Goal: Transaction & Acquisition: Purchase product/service

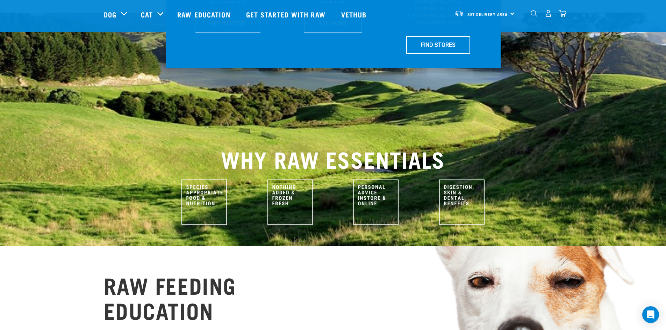
scroll to position [35, 0]
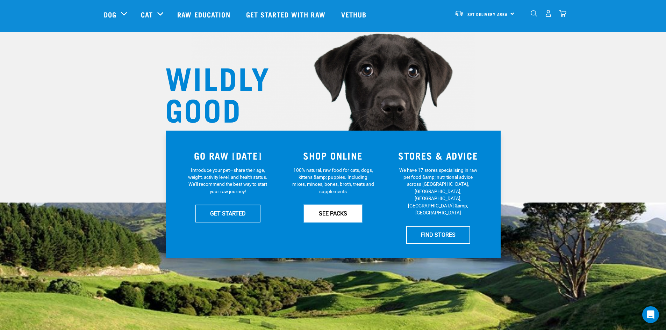
click at [350, 215] on link "SEE PACKS" at bounding box center [333, 213] width 58 height 17
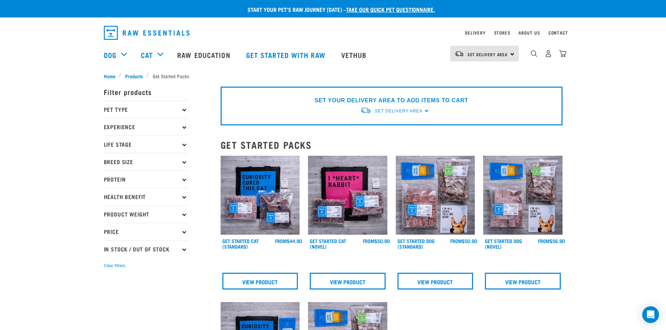
click at [631, 177] on div "Start your pet’s raw journey today – take our quick pet questionnaire. Delivery…" at bounding box center [333, 287] width 666 height 574
click at [45, 279] on div "Start your pet’s raw journey today – take our quick pet questionnaire. Delivery…" at bounding box center [333, 287] width 666 height 574
click at [182, 232] on p "Price" at bounding box center [146, 231] width 84 height 17
click at [57, 262] on div "Start your pet’s raw journey today – take our quick pet questionnaire. Delivery…" at bounding box center [333, 287] width 666 height 574
click at [185, 231] on icon at bounding box center [184, 232] width 4 height 4
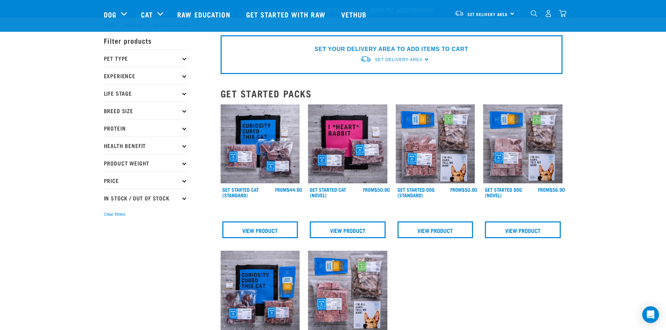
drag, startPoint x: 141, startPoint y: 119, endPoint x: 180, endPoint y: 34, distance: 93.4
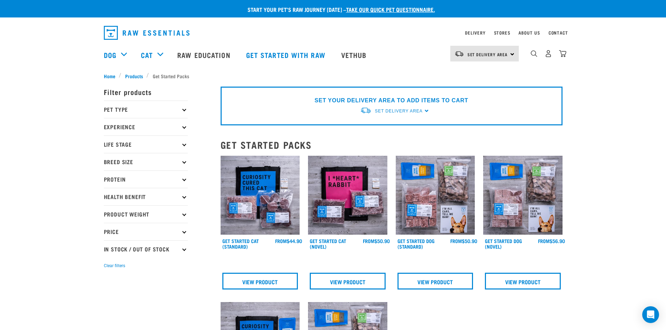
click at [36, 186] on div "Start your pet’s raw journey [DATE] – take our quick pet questionnaire. Deliver…" at bounding box center [333, 287] width 666 height 574
click at [163, 142] on p "Life Stage" at bounding box center [146, 144] width 84 height 17
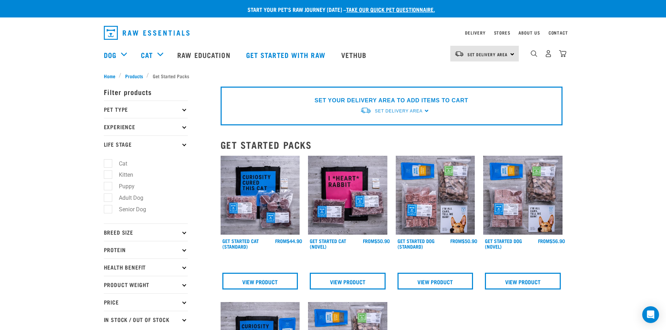
click at [163, 142] on p "Life Stage" at bounding box center [146, 144] width 84 height 17
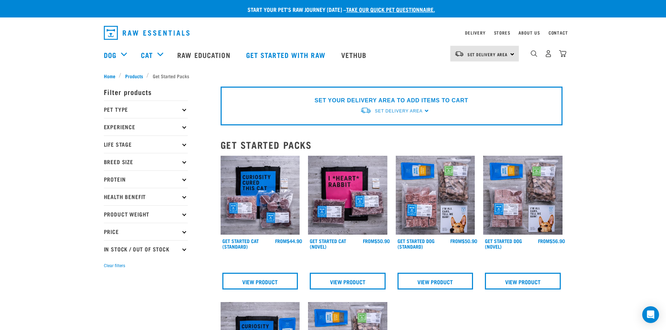
click at [163, 142] on p "Life Stage" at bounding box center [146, 144] width 84 height 17
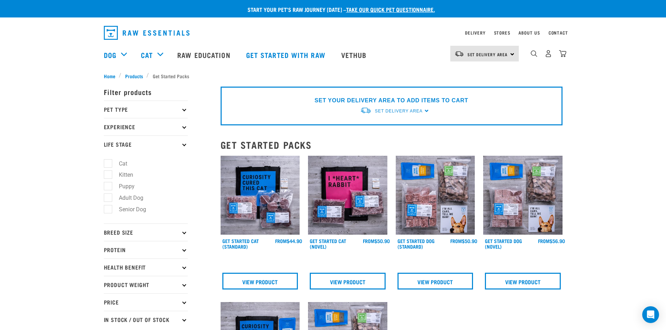
click at [135, 198] on label "Adult Dog" at bounding box center [127, 198] width 38 height 9
click at [108, 198] on input "Adult Dog" at bounding box center [106, 196] width 5 height 5
checkbox input "true"
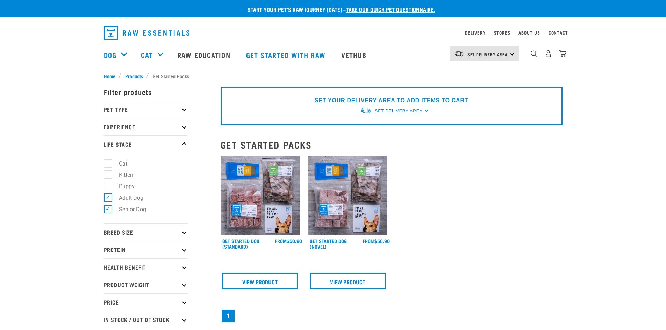
click at [133, 210] on label "Senior Dog" at bounding box center [128, 209] width 41 height 9
click at [108, 210] on input "Senior Dog" at bounding box center [106, 208] width 5 height 5
checkbox input "false"
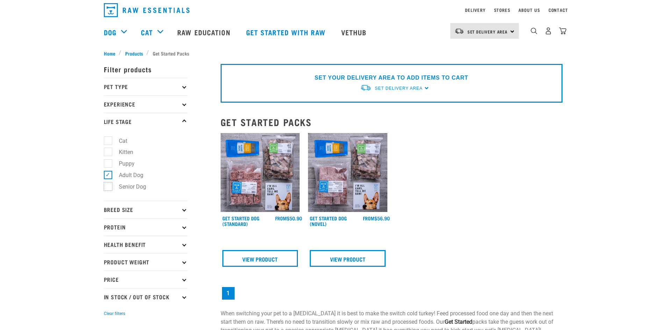
scroll to position [35, 0]
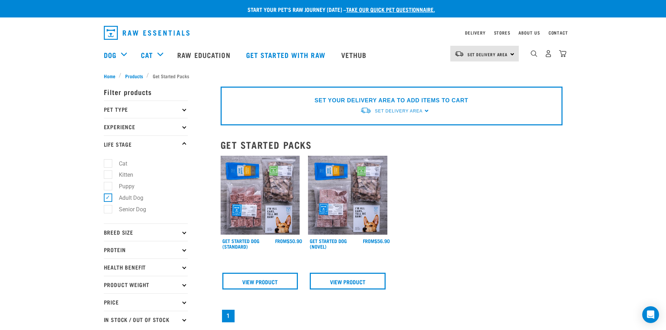
click at [248, 174] on img at bounding box center [260, 195] width 79 height 79
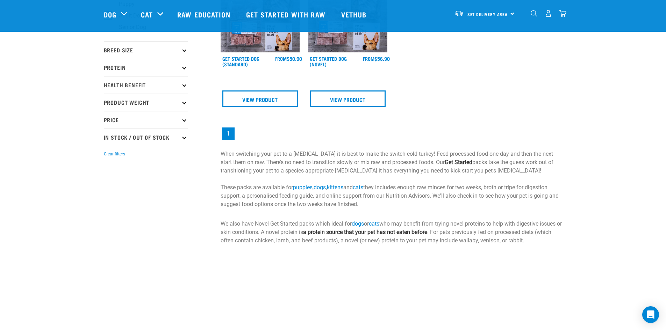
scroll to position [280, 0]
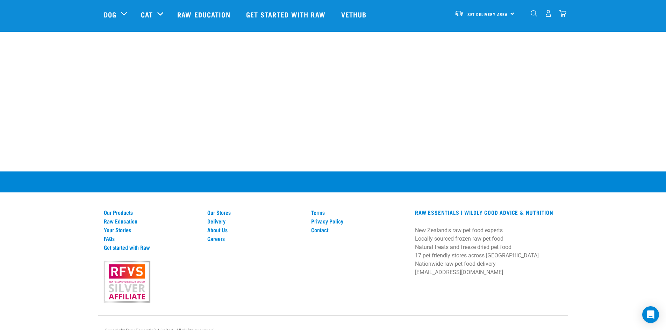
scroll to position [0, 0]
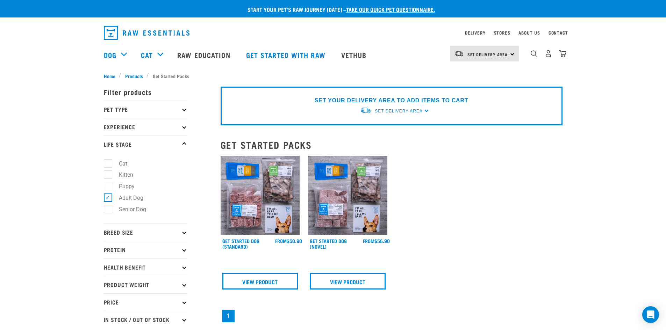
drag, startPoint x: 549, startPoint y: 270, endPoint x: 517, endPoint y: 155, distance: 119.8
click at [578, 146] on div "Start your pet’s raw journey today – take our quick pet questionnaire. Delivery…" at bounding box center [333, 214] width 666 height 428
click at [475, 32] on link "Delivery" at bounding box center [475, 32] width 20 height 2
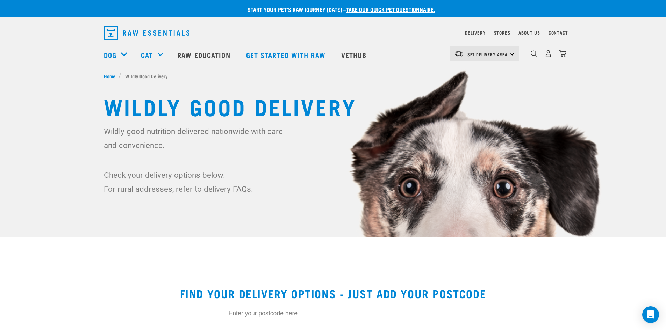
click at [500, 53] on span "Set Delivery Area" at bounding box center [487, 54] width 41 height 2
click at [468, 75] on link "[GEOGRAPHIC_DATA]" at bounding box center [483, 73] width 67 height 15
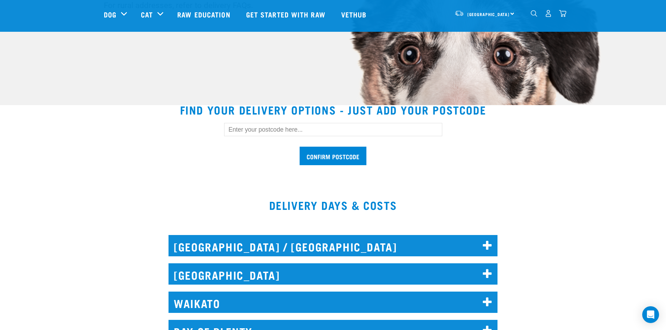
scroll to position [140, 0]
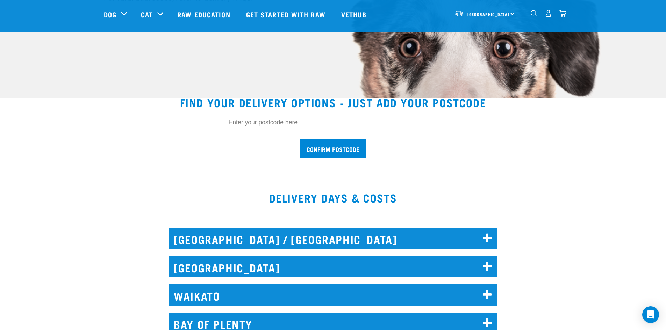
click at [293, 124] on input "text" at bounding box center [333, 122] width 218 height 13
type input "2019"
click at [333, 148] on input "Confirm postcode" at bounding box center [333, 148] width 67 height 19
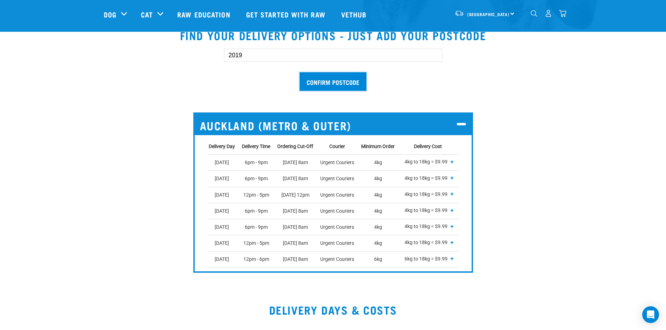
scroll to position [210, 0]
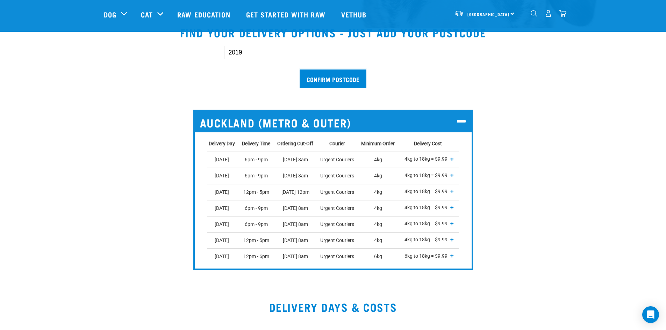
click at [452, 159] on span "+" at bounding box center [451, 159] width 3 height 7
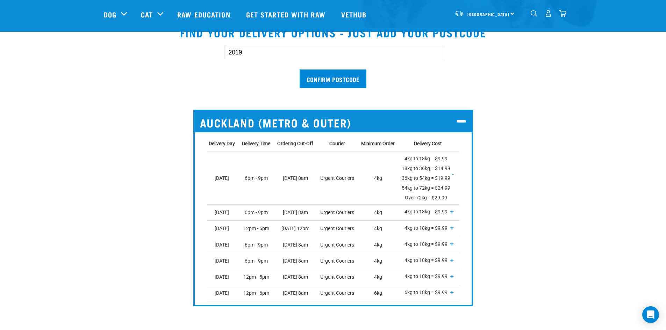
click at [453, 175] on span "-" at bounding box center [453, 174] width 2 height 7
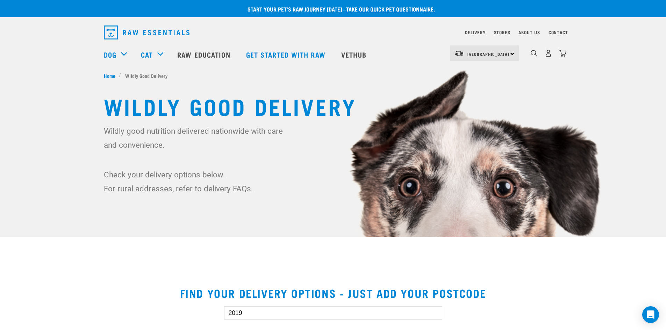
scroll to position [0, 0]
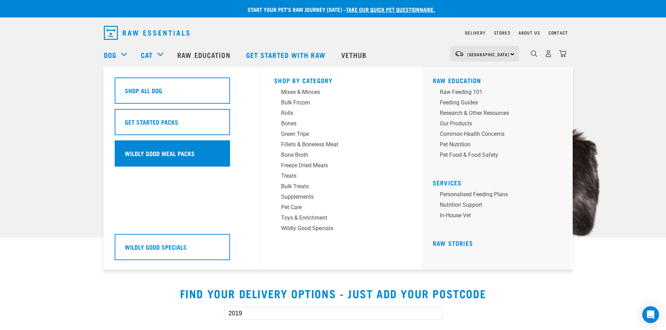
click at [147, 156] on h5 "Wildly Good Meal Packs" at bounding box center [160, 153] width 70 height 9
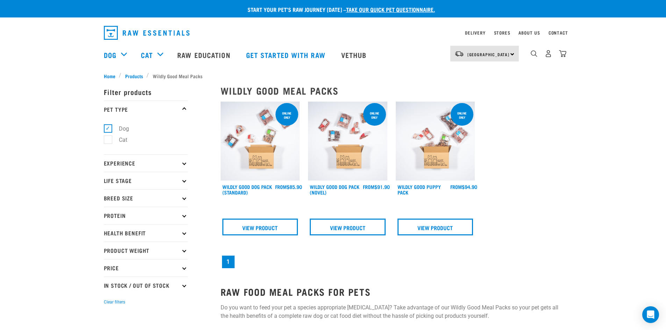
click at [267, 117] on img at bounding box center [260, 141] width 79 height 79
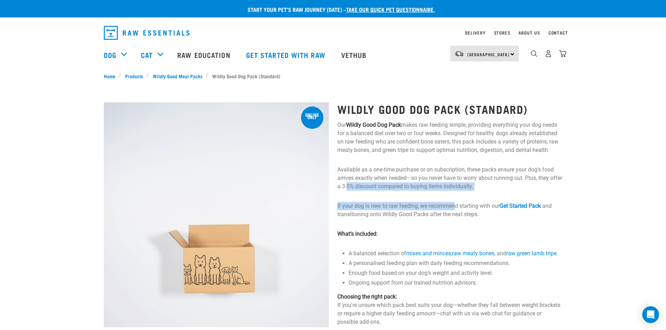
drag, startPoint x: 360, startPoint y: 186, endPoint x: 457, endPoint y: 192, distance: 97.1
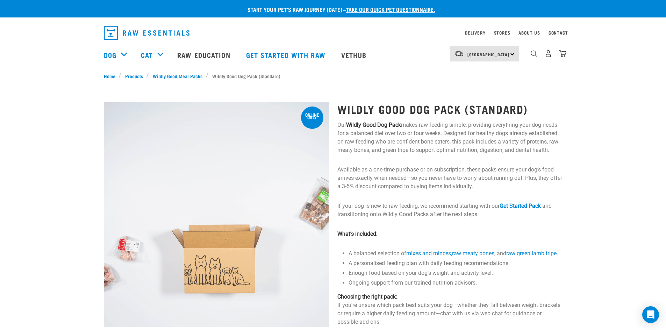
click at [453, 214] on p "If your dog is new to raw feeding, we recommend starting with our Get Started P…" at bounding box center [449, 210] width 225 height 17
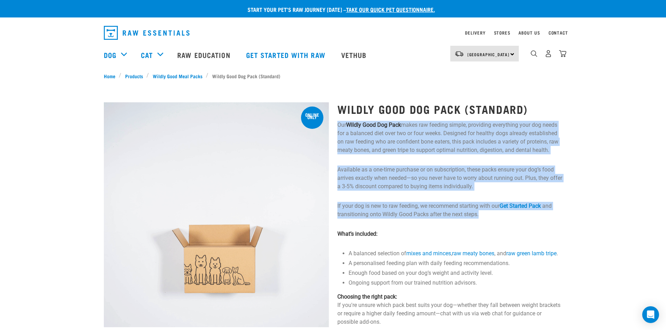
drag, startPoint x: 484, startPoint y: 216, endPoint x: 337, endPoint y: 125, distance: 172.9
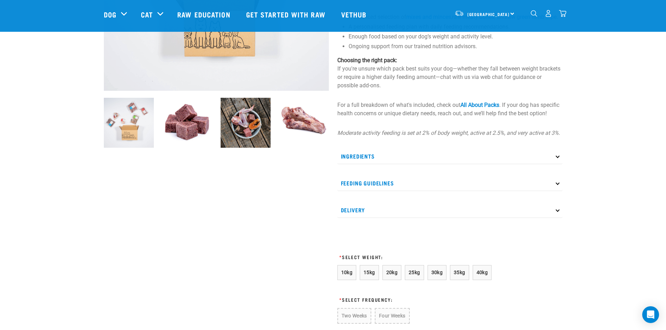
scroll to position [175, 0]
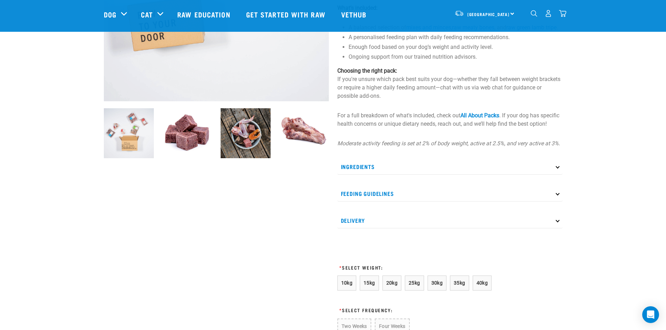
click at [559, 175] on p "Ingredients" at bounding box center [449, 167] width 225 height 16
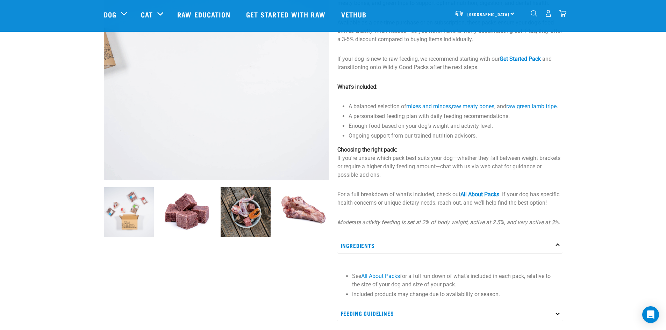
scroll to position [105, 0]
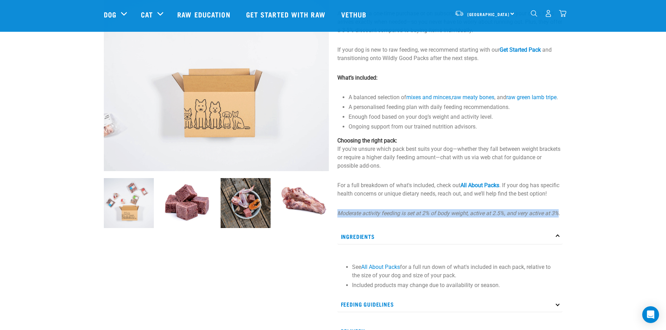
drag, startPoint x: 337, startPoint y: 221, endPoint x: 559, endPoint y: 219, distance: 222.4
click at [559, 219] on div "Wildly Good Dog Pack (Standard) Our Wildly Good Dog Pack makes raw feeding simp…" at bounding box center [450, 260] width 234 height 647
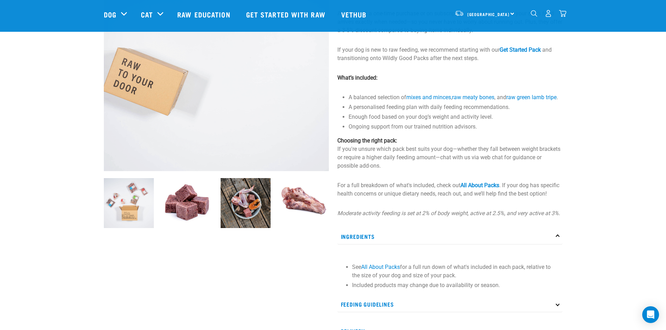
click at [561, 218] on p "Moderate activity feeding is set at 2% of body weight, active at 2.5%, and very…" at bounding box center [449, 213] width 225 height 8
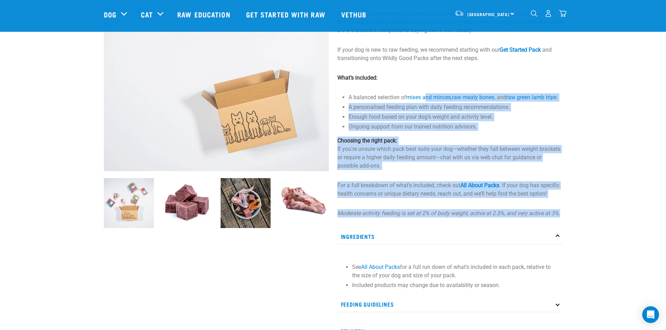
drag, startPoint x: 563, startPoint y: 221, endPoint x: 425, endPoint y: 82, distance: 195.5
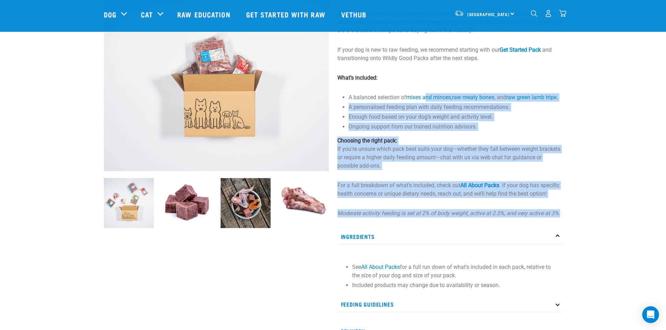
click at [427, 83] on div "Wildly Good Dog Pack (Standard) Our Wildly Good Dog Pack makes raw feeding simp…" at bounding box center [450, 260] width 234 height 647
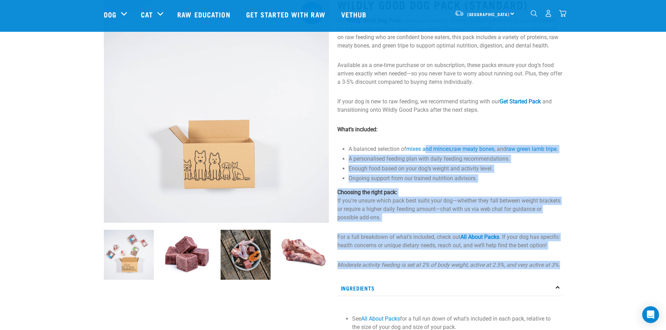
scroll to position [0, 0]
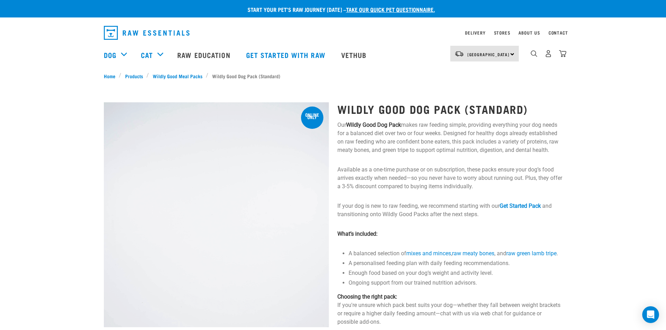
click at [364, 145] on p "Our Wildly Good Dog Pack makes raw feeding simple, providing everything your do…" at bounding box center [449, 138] width 225 height 34
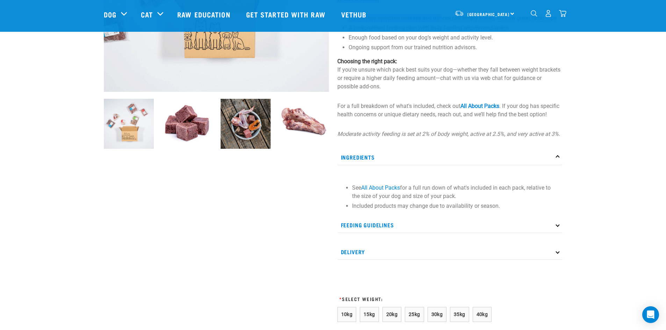
scroll to position [80, 0]
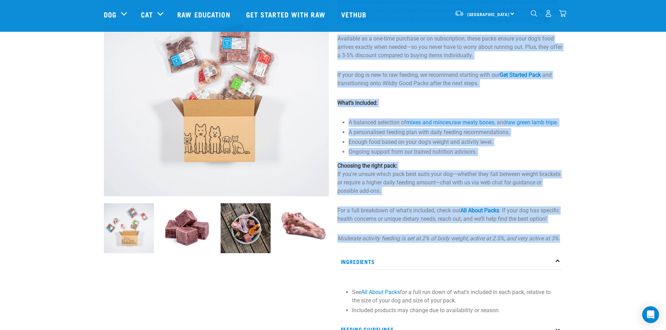
drag, startPoint x: 338, startPoint y: 108, endPoint x: 583, endPoint y: 249, distance: 282.6
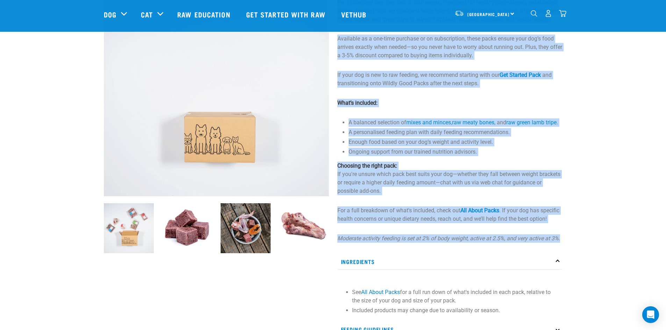
click at [583, 249] on div "Start your pet’s raw journey [DATE] – take our quick pet questionnaire. Deliver…" at bounding box center [333, 276] width 666 height 713
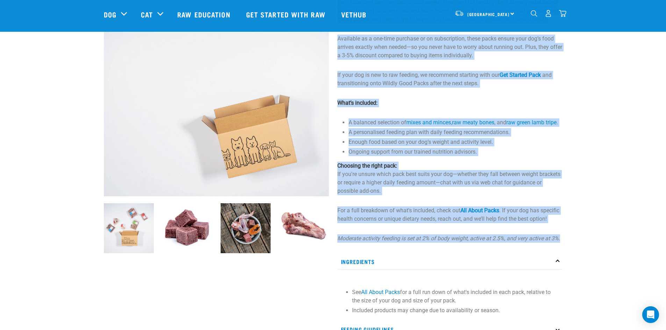
click at [584, 249] on div "Start your pet’s raw journey [DATE] – take our quick pet questionnaire. Deliver…" at bounding box center [333, 276] width 666 height 713
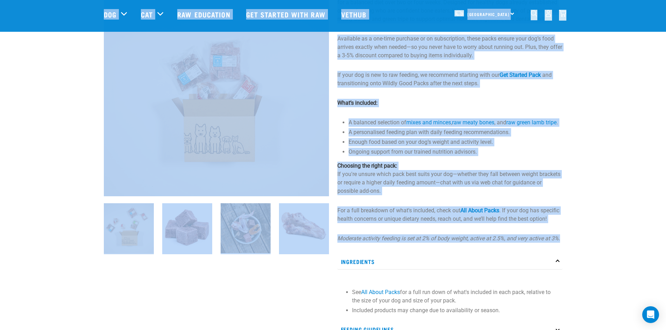
scroll to position [0, 0]
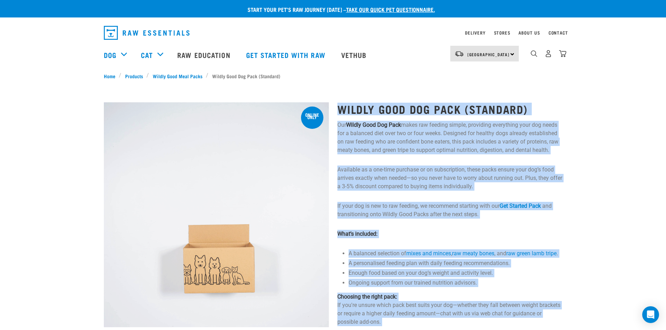
drag, startPoint x: 560, startPoint y: 244, endPoint x: 340, endPoint y: 102, distance: 261.8
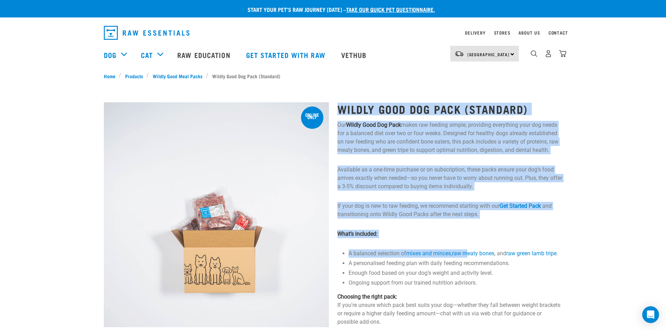
drag, startPoint x: 340, startPoint y: 108, endPoint x: 461, endPoint y: 229, distance: 171.3
